Goal: Task Accomplishment & Management: Manage account settings

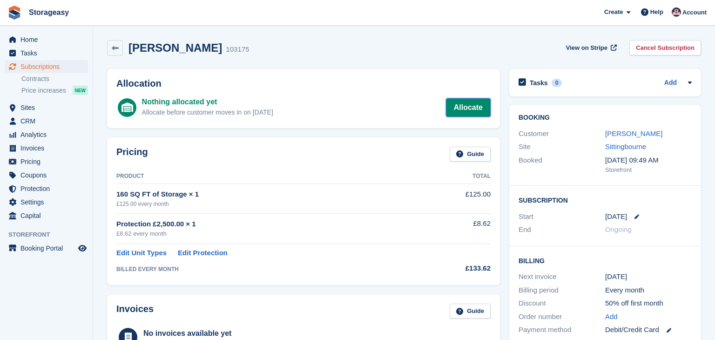
click at [475, 105] on link "Allocate" at bounding box center [468, 107] width 45 height 19
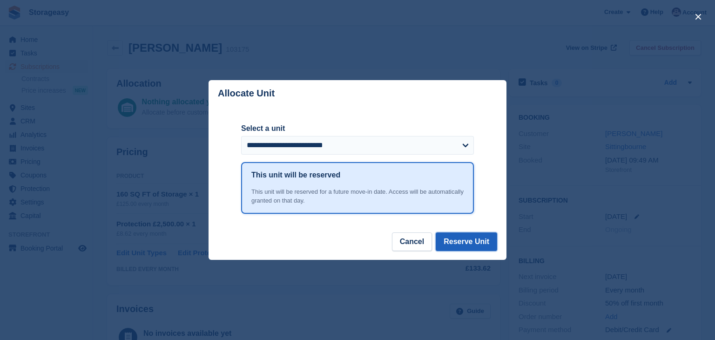
click at [465, 244] on button "Reserve Unit" at bounding box center [466, 241] width 61 height 19
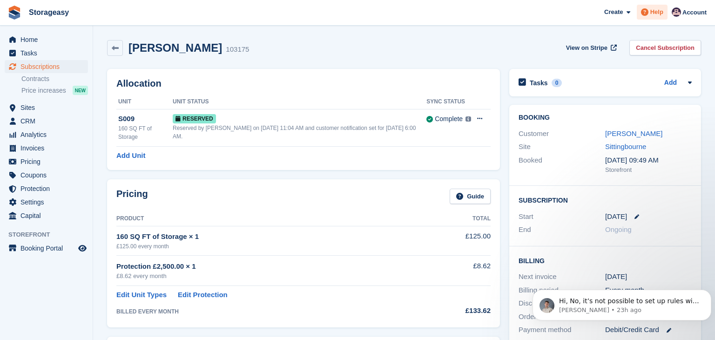
click at [647, 12] on icon at bounding box center [644, 11] width 7 height 7
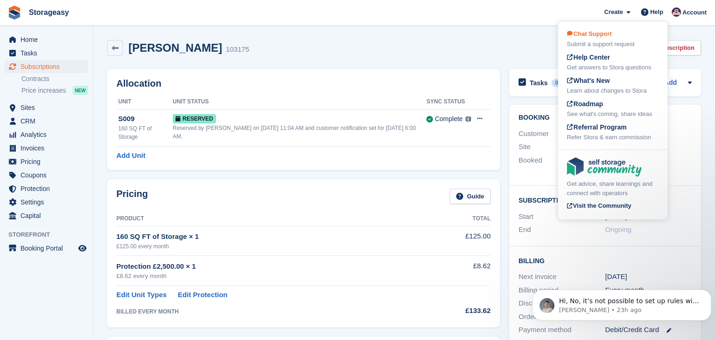
click at [613, 37] on div "Chat Support Submit a support request" at bounding box center [613, 39] width 92 height 20
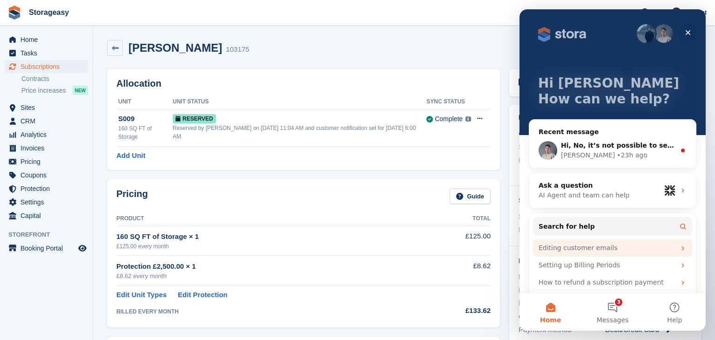
scroll to position [24, 0]
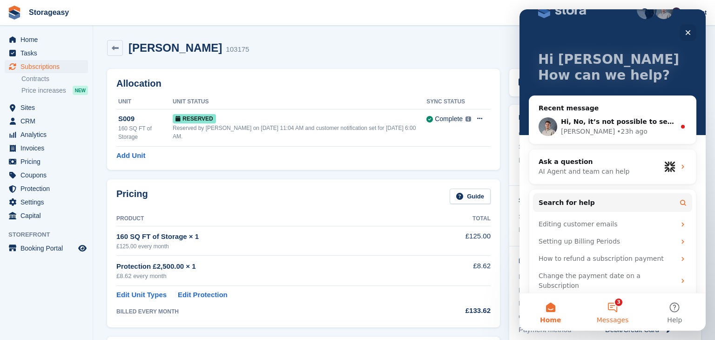
click at [614, 306] on button "3 Messages" at bounding box center [612, 311] width 62 height 37
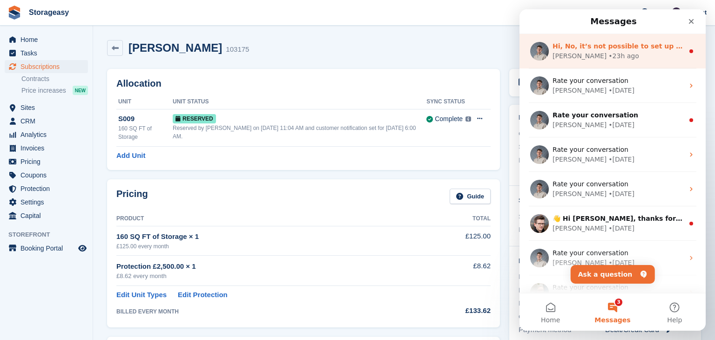
click at [608, 54] on div "• 23h ago" at bounding box center [623, 56] width 30 height 10
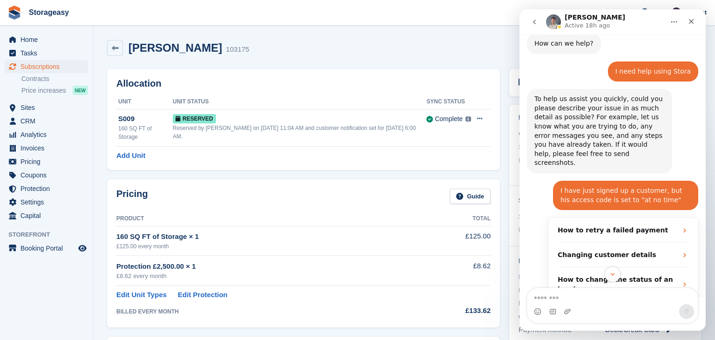
scroll to position [1, 0]
click at [537, 26] on button "go back" at bounding box center [535, 22] width 18 height 18
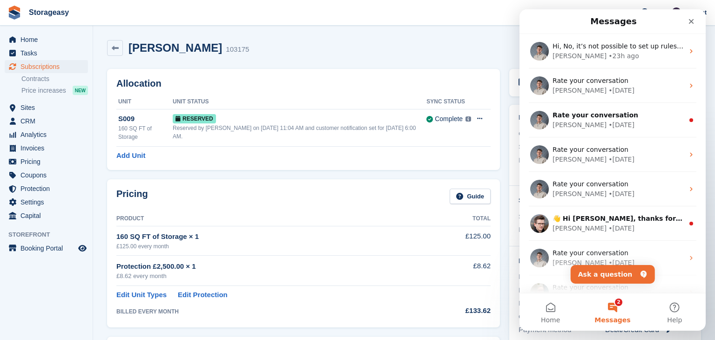
scroll to position [0, 0]
click at [600, 280] on button "Ask a question" at bounding box center [613, 274] width 84 height 19
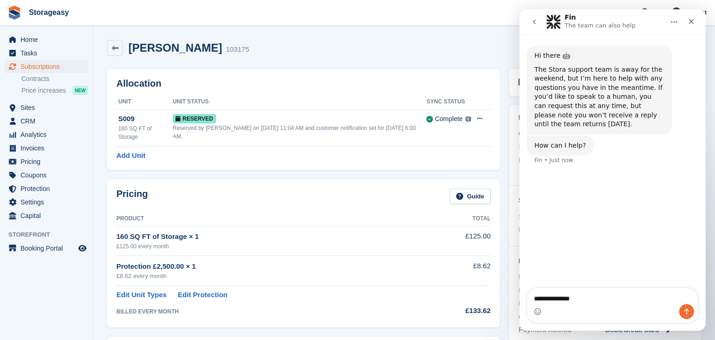
type textarea "**********"
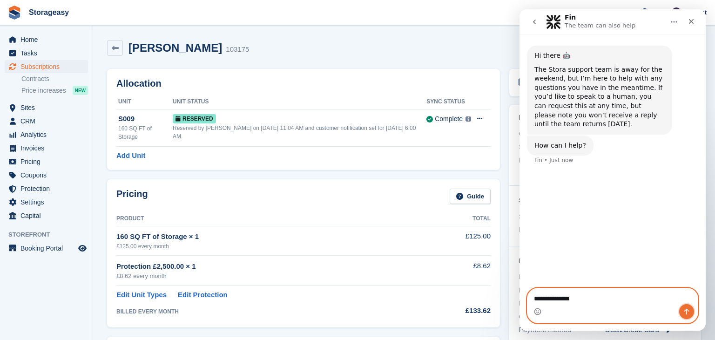
click at [684, 314] on icon "Send a message…" at bounding box center [686, 311] width 7 height 7
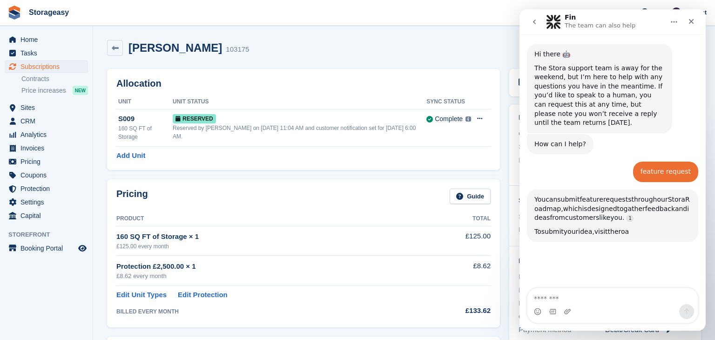
scroll to position [130, 0]
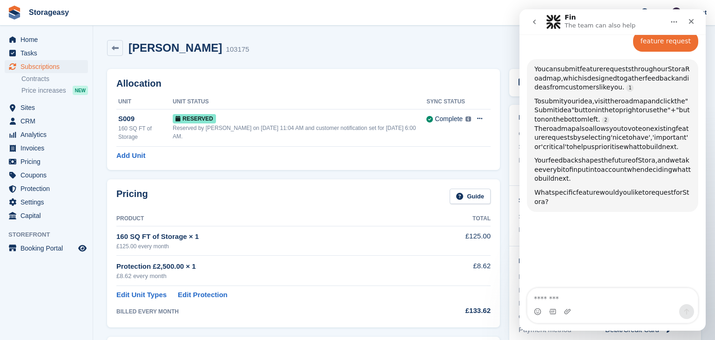
click at [534, 23] on icon "go back" at bounding box center [534, 21] width 7 height 7
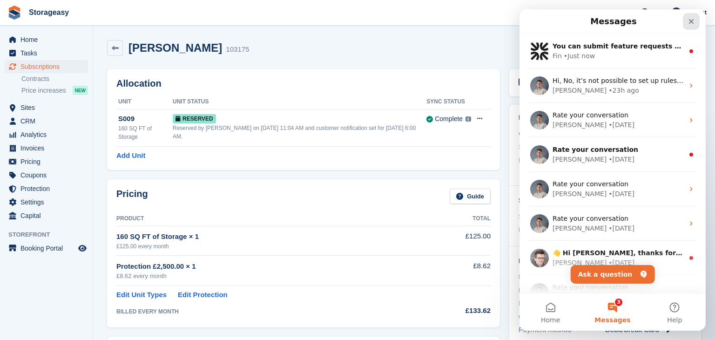
click at [688, 20] on icon "Close" at bounding box center [691, 21] width 7 height 7
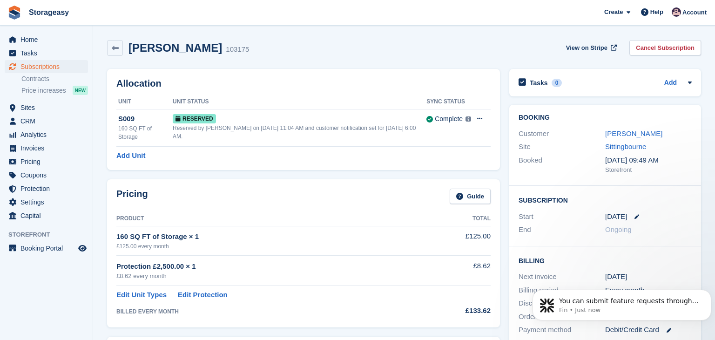
scroll to position [0, 0]
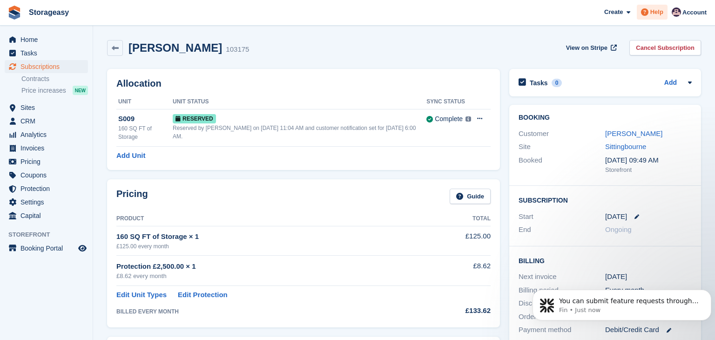
click at [648, 13] on icon at bounding box center [644, 11] width 7 height 7
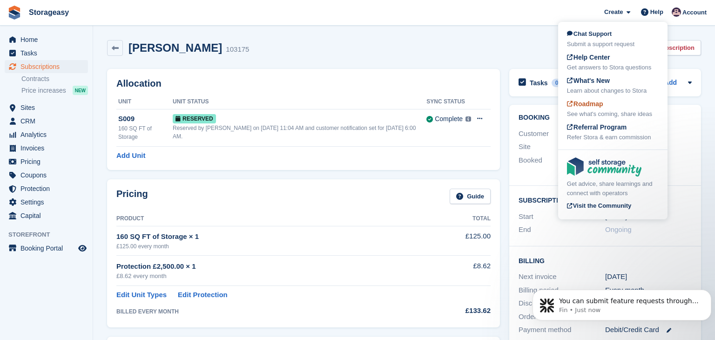
click at [610, 105] on div "Roadmap See what's coming, share ideas" at bounding box center [613, 109] width 92 height 20
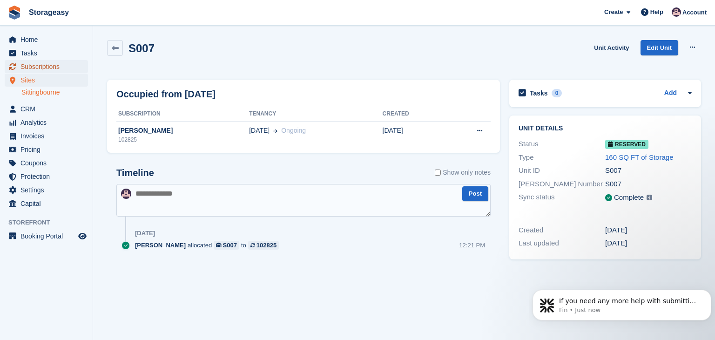
click at [51, 66] on span "Subscriptions" at bounding box center [48, 66] width 56 height 13
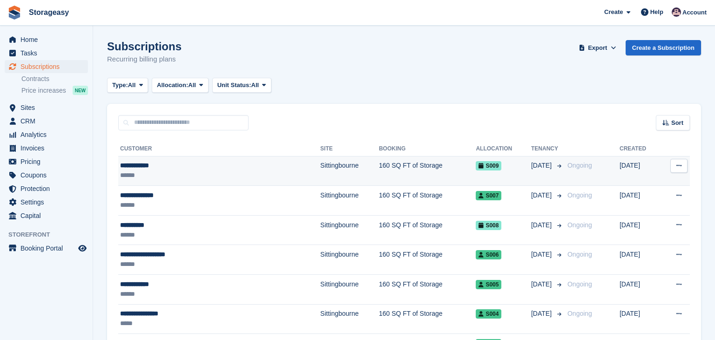
click at [681, 164] on icon at bounding box center [678, 165] width 5 height 6
click at [379, 170] on td "160 SQ FT of Storage" at bounding box center [427, 171] width 97 height 30
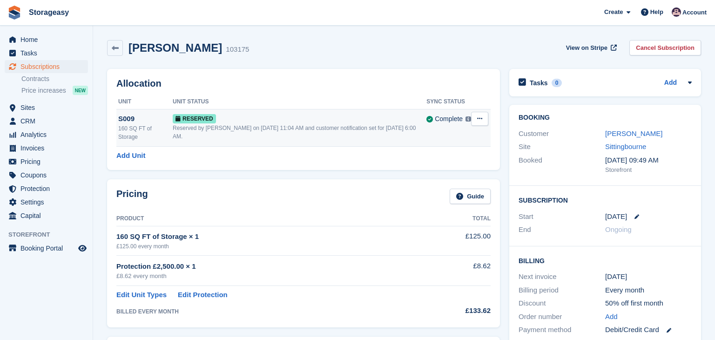
click at [481, 120] on icon at bounding box center [479, 118] width 5 height 6
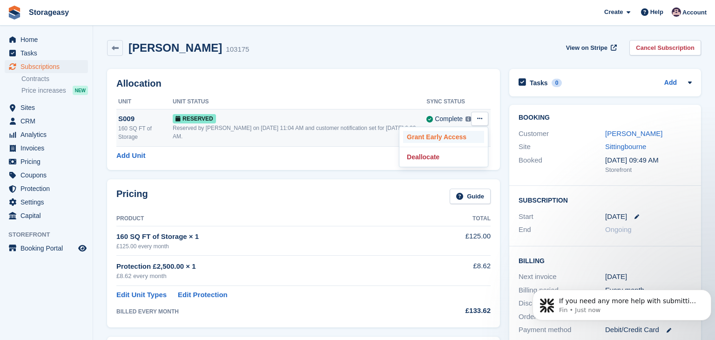
click at [466, 136] on p "Grant Early Access" at bounding box center [443, 137] width 81 height 12
